Goal: Information Seeking & Learning: Learn about a topic

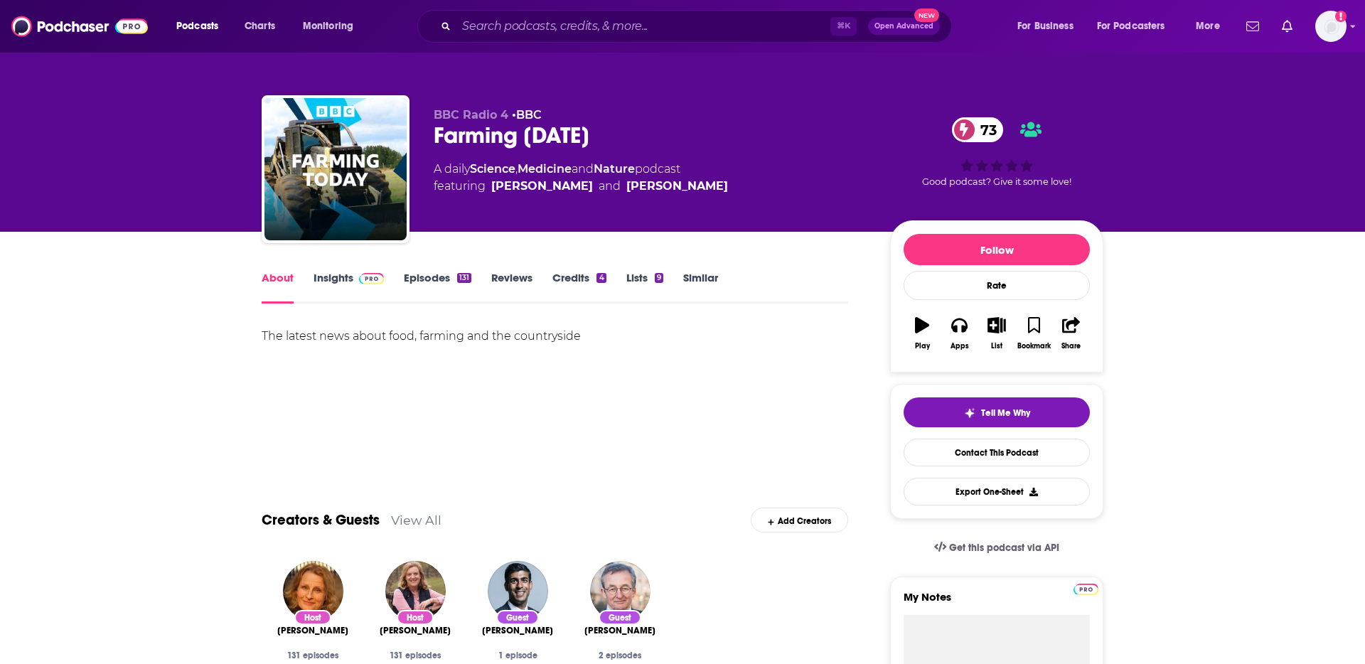
click at [548, 41] on div "⌘ K Open Advanced New" at bounding box center [684, 26] width 535 height 33
click at [544, 33] on input "Search podcasts, credits, & more..." at bounding box center [643, 26] width 374 height 23
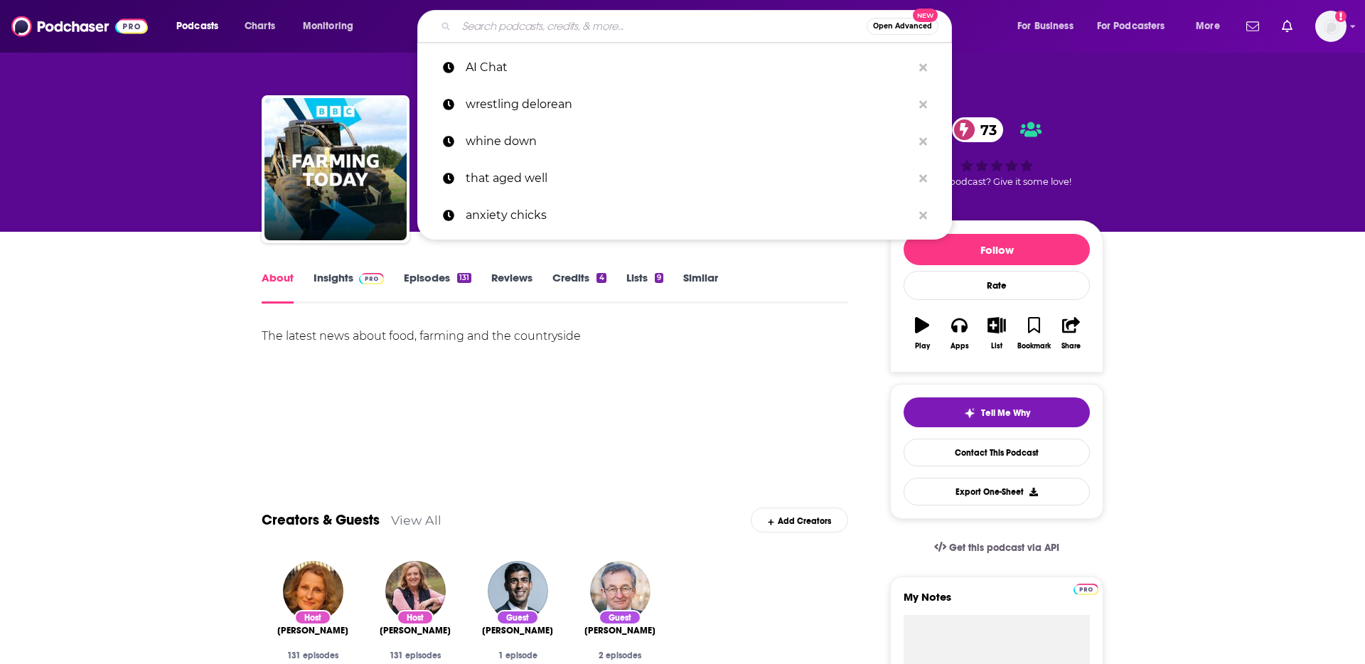
paste input "The Civil War & Reconstruction"
type input "The Civil War & Reconstruction"
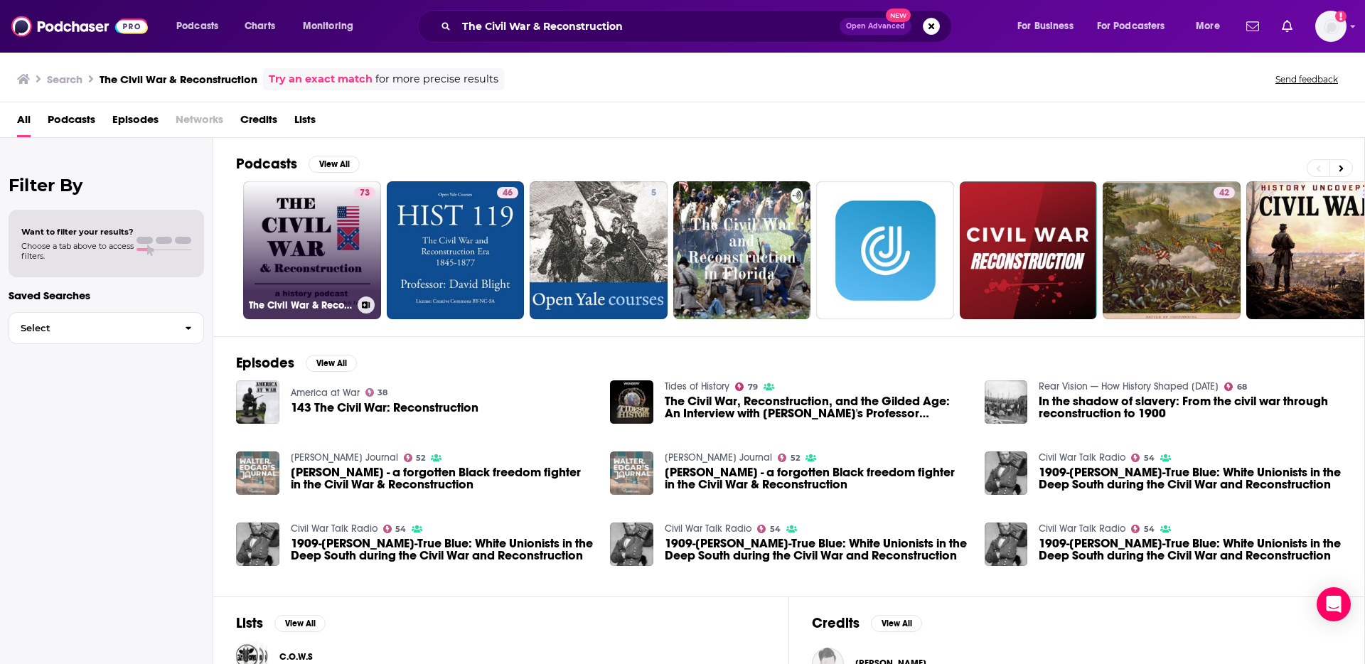
click at [314, 224] on link "73 The Civil War & Reconstruction" at bounding box center [312, 250] width 138 height 138
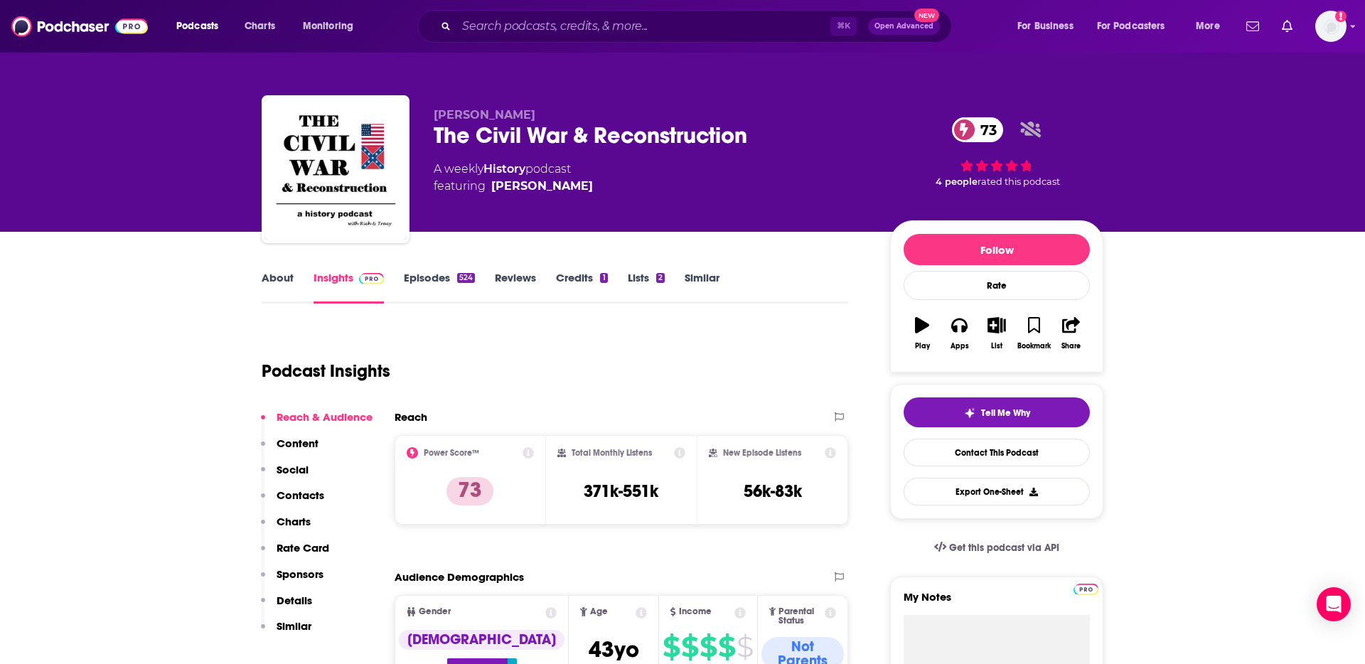
click at [280, 279] on link "About" at bounding box center [278, 287] width 32 height 33
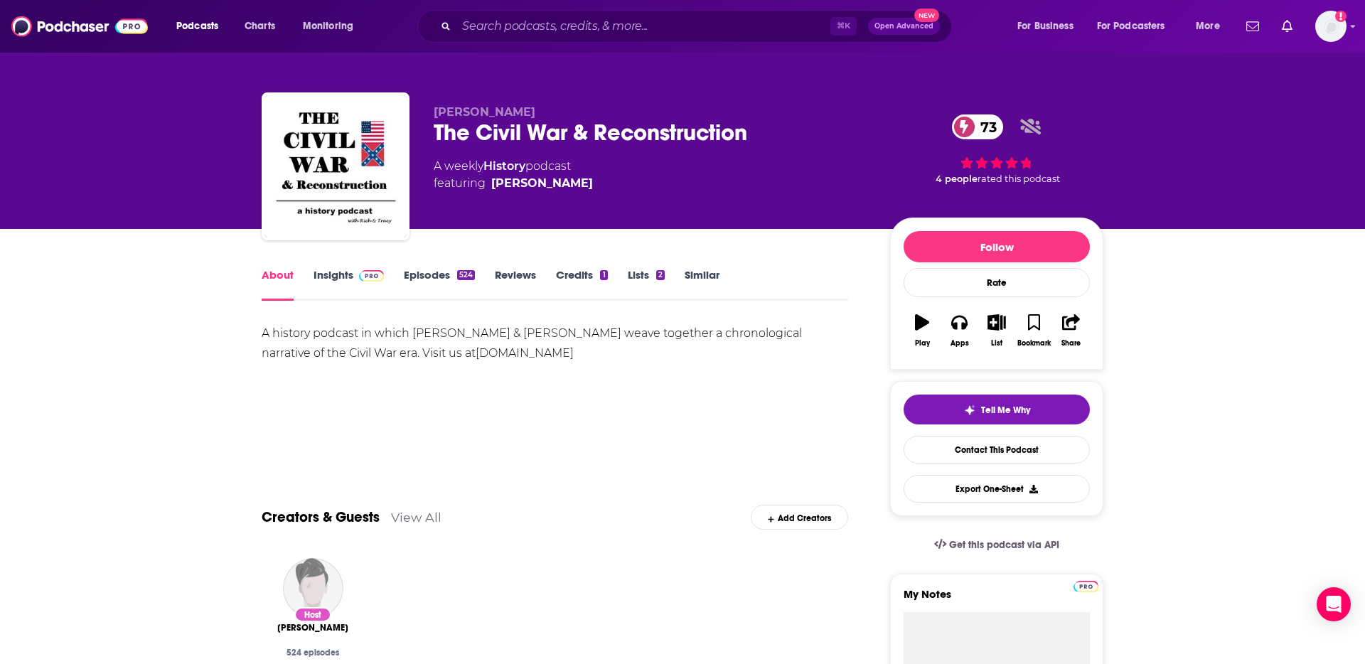
scroll to position [4, 0]
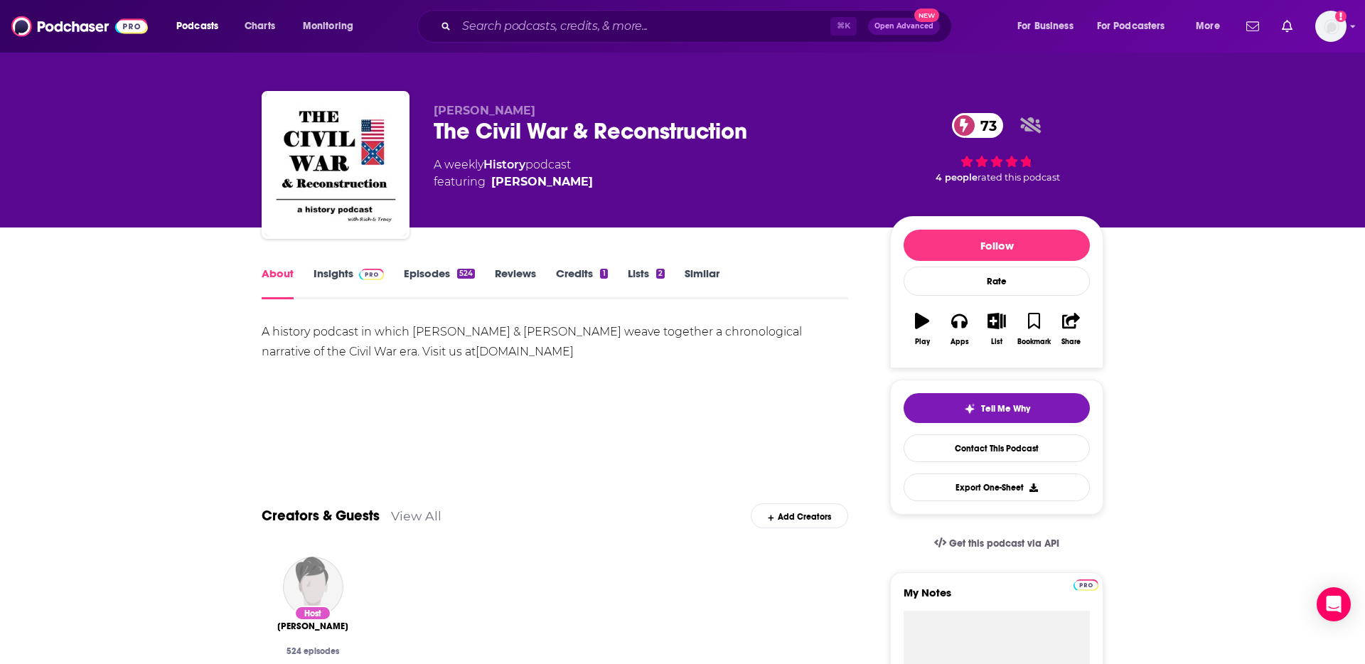
click at [476, 352] on link "[DOMAIN_NAME]" at bounding box center [525, 352] width 98 height 14
